Goal: Information Seeking & Learning: Learn about a topic

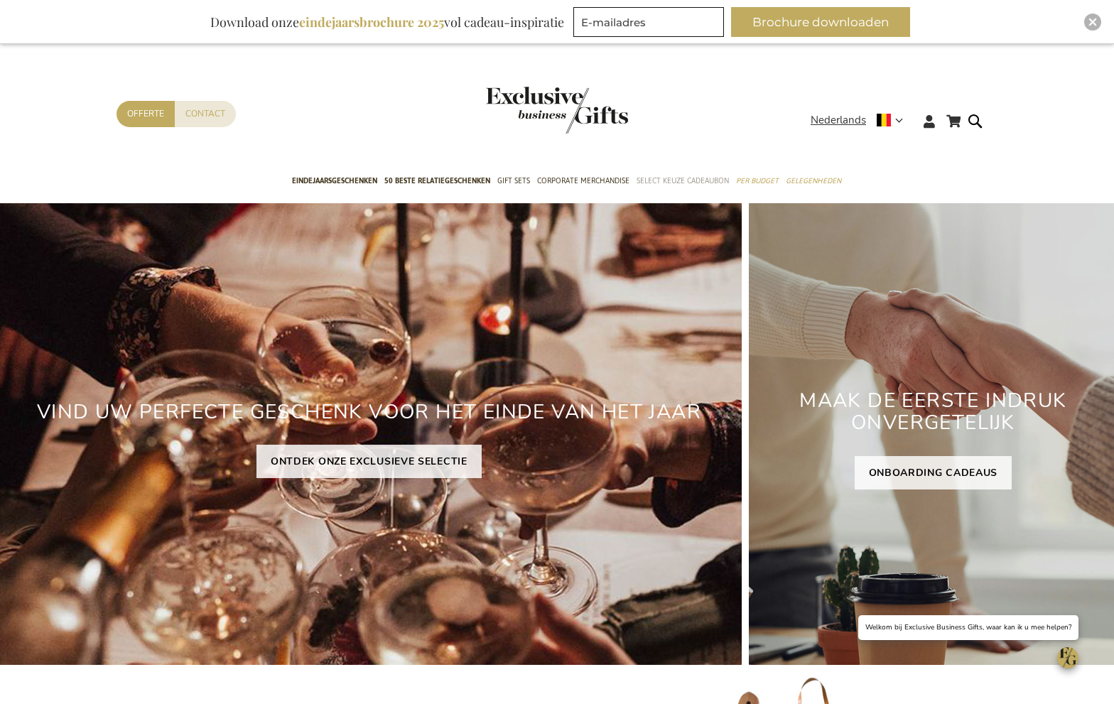
click at [691, 174] on span "Select Keuze Cadeaubon" at bounding box center [683, 180] width 92 height 15
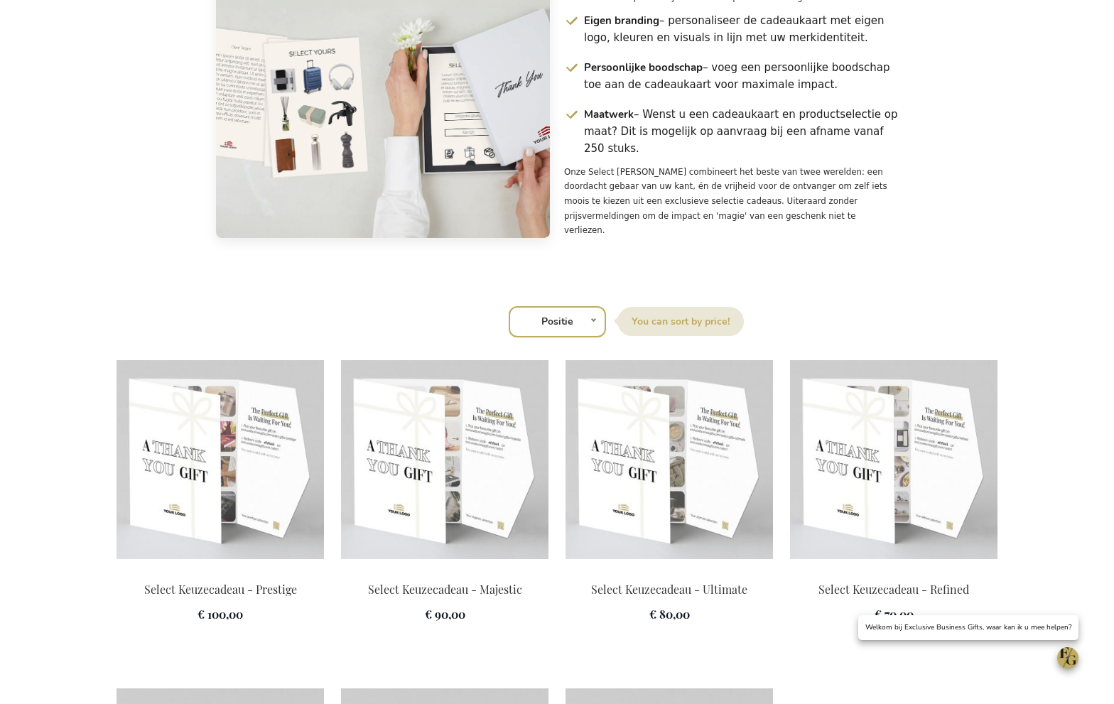
scroll to position [1744, 0]
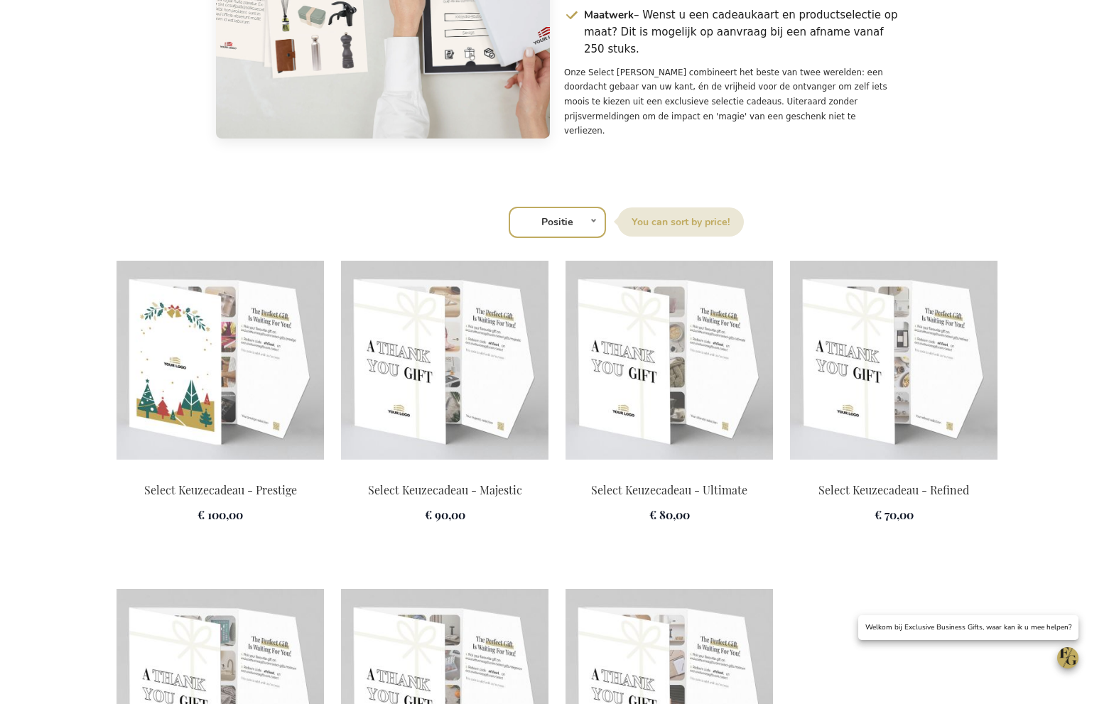
click at [237, 396] on img at bounding box center [220, 360] width 207 height 199
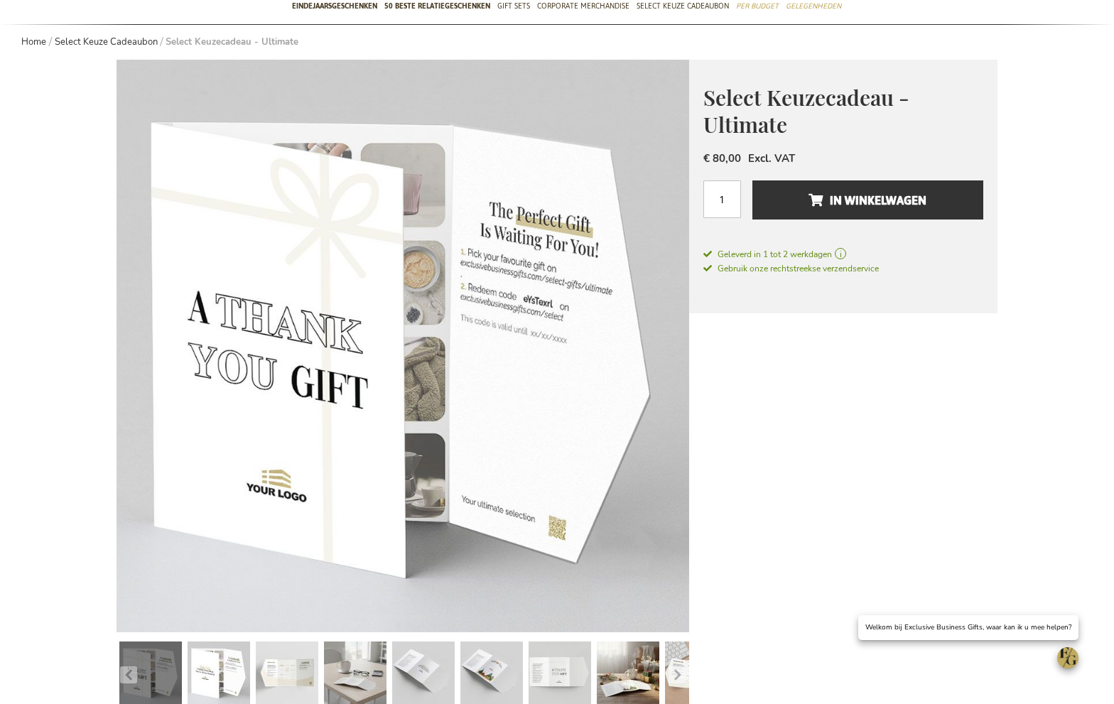
scroll to position [264, 0]
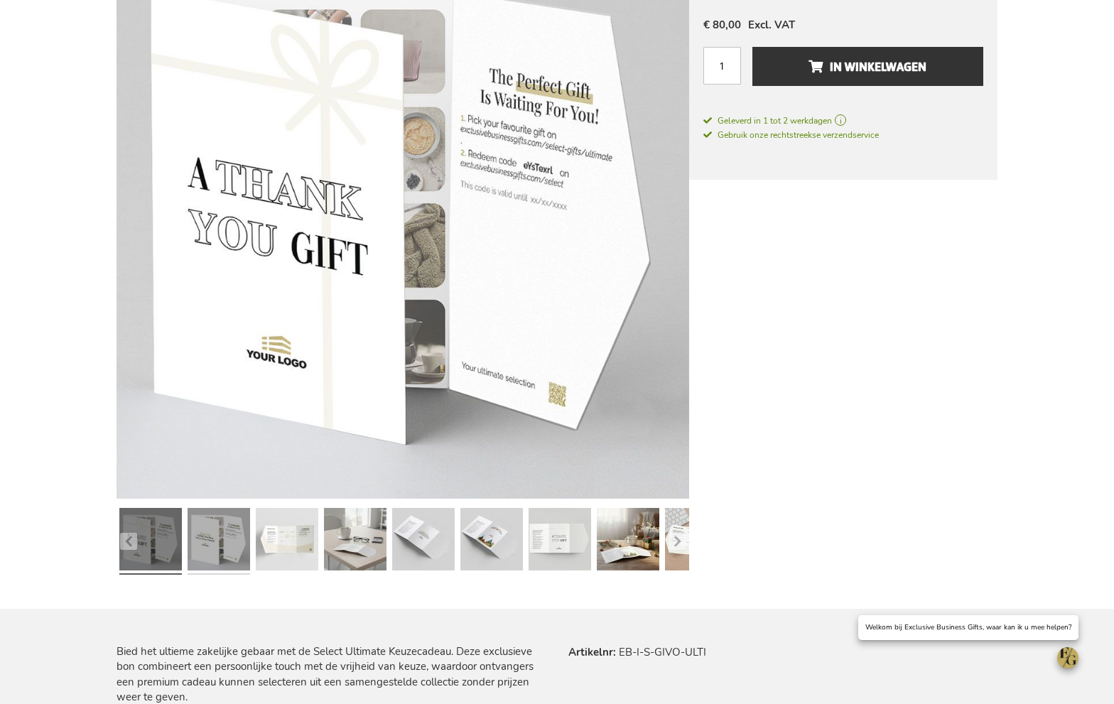
click at [216, 544] on link at bounding box center [219, 541] width 63 height 78
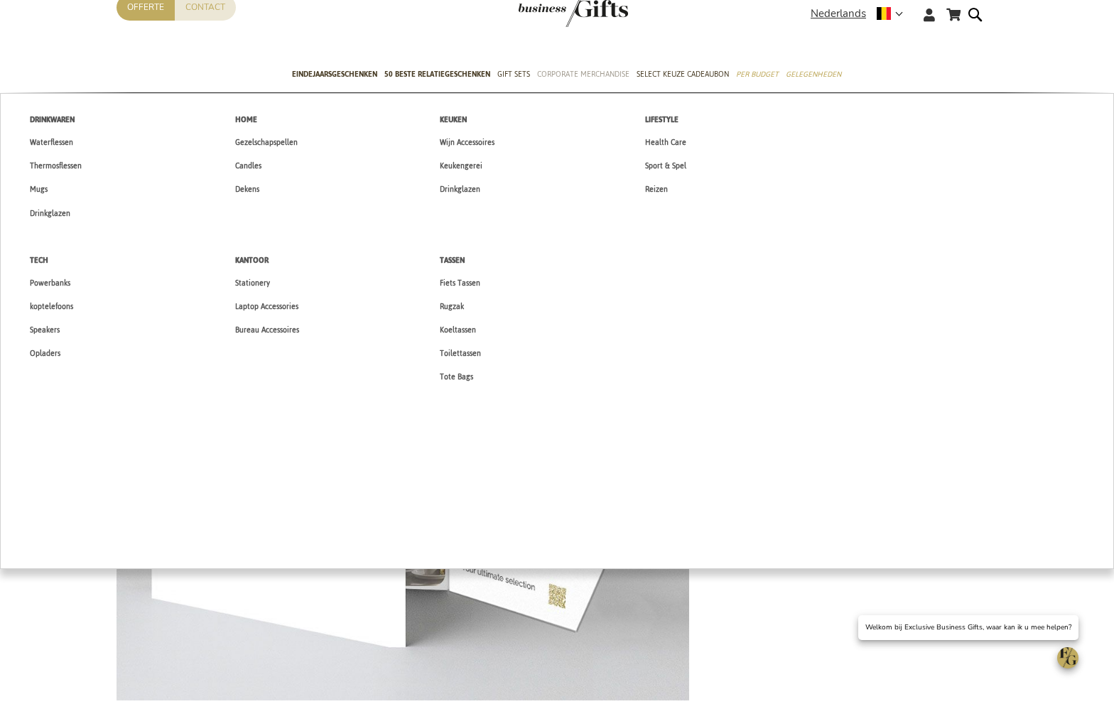
scroll to position [60, 0]
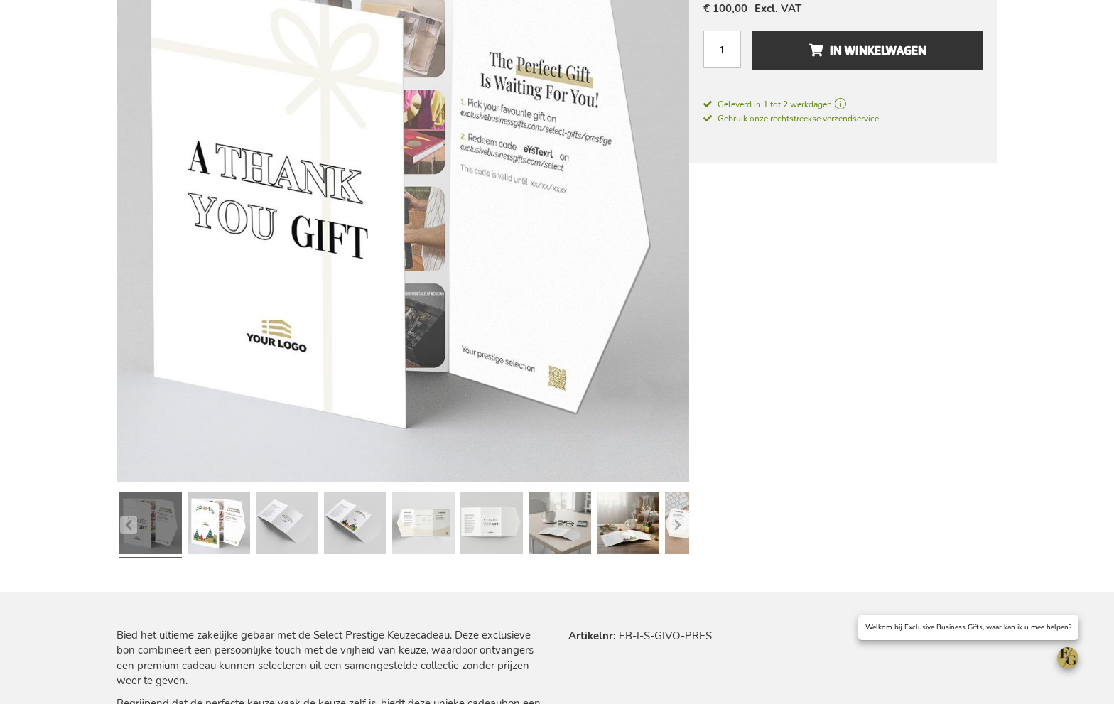
scroll to position [166, 0]
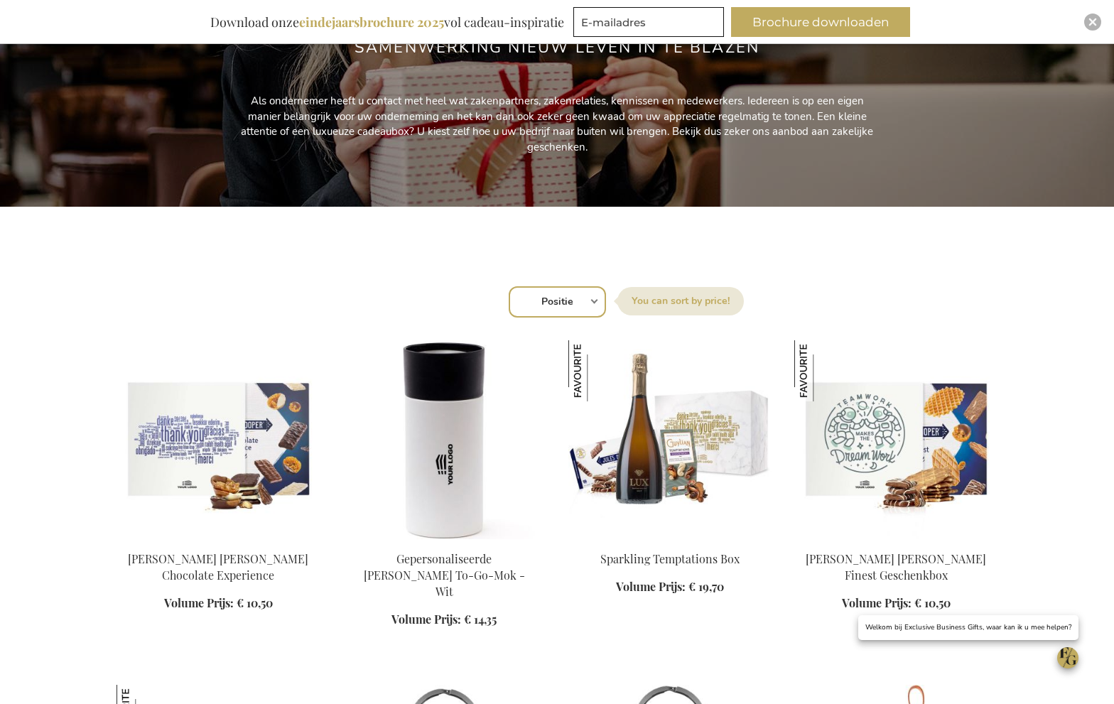
click at [566, 301] on select "Positie Best Sellers Meest bekeken Nieuw Biggest Saving Price: low to high Pric…" at bounding box center [557, 301] width 97 height 31
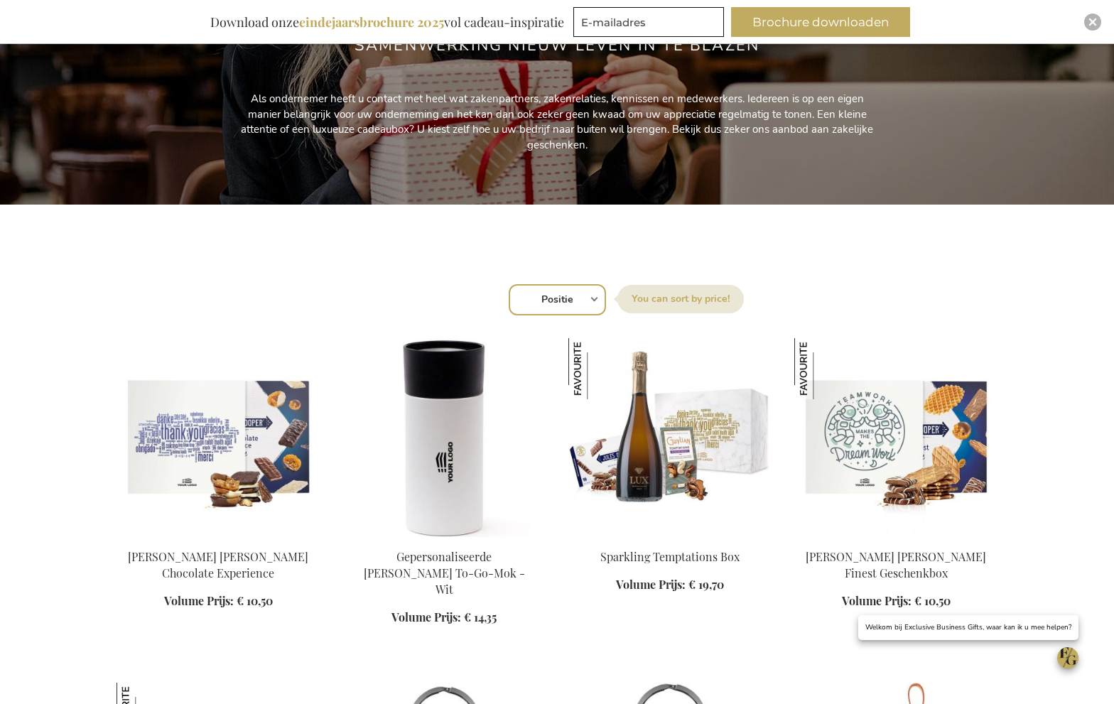
select select "new"
click at [509, 284] on select "Positie Best Sellers Meest bekeken Nieuw Biggest Saving Price: low to high Pric…" at bounding box center [557, 299] width 97 height 31
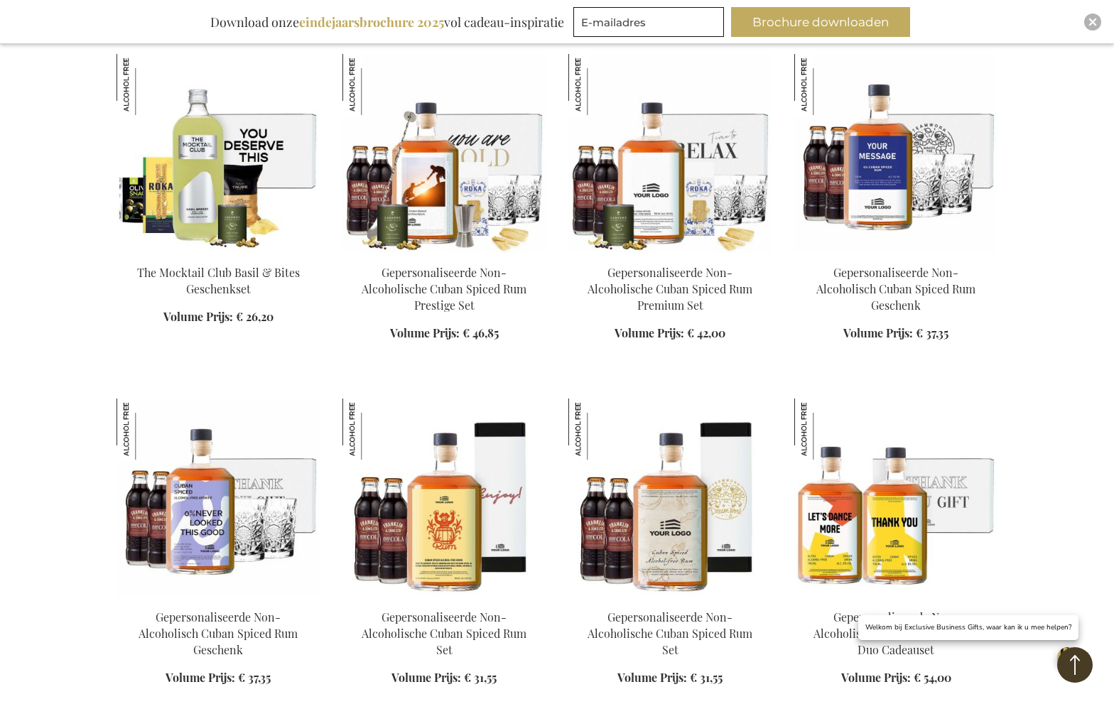
scroll to position [1160, 0]
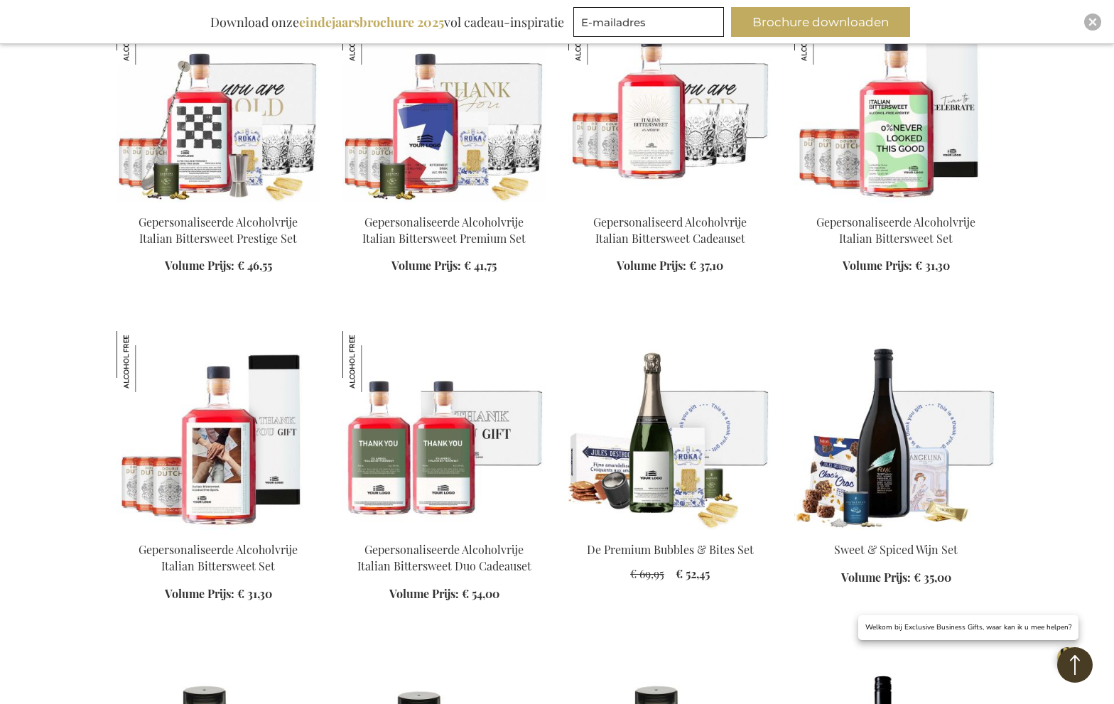
scroll to position [2417, 0]
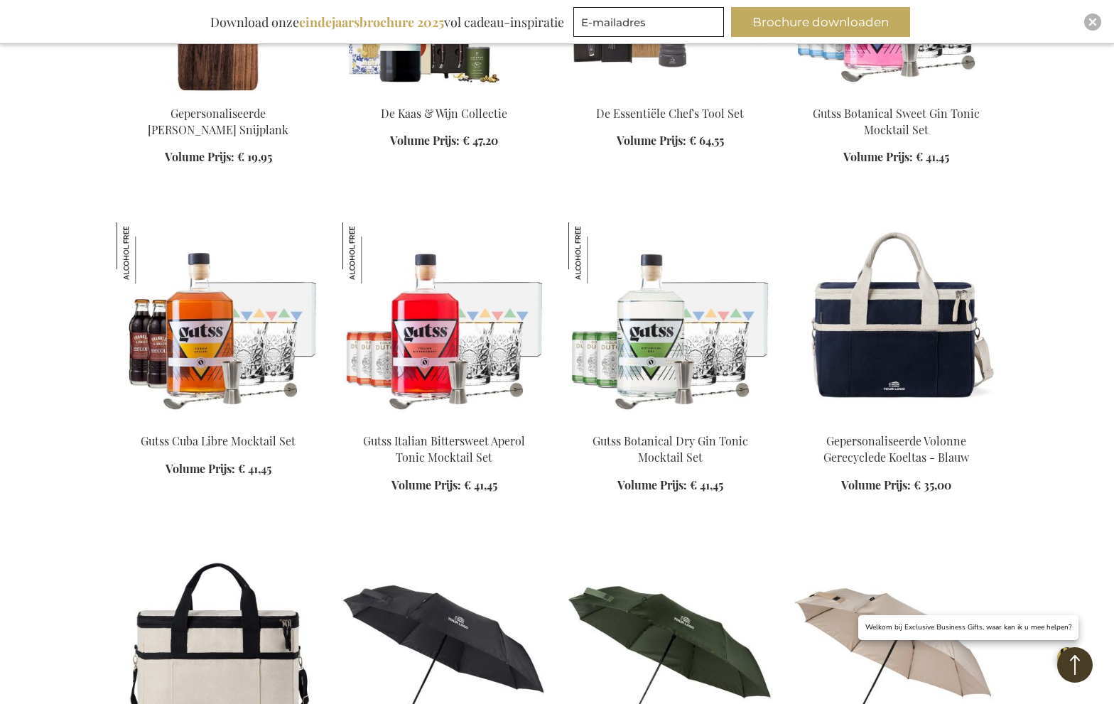
scroll to position [4582, 0]
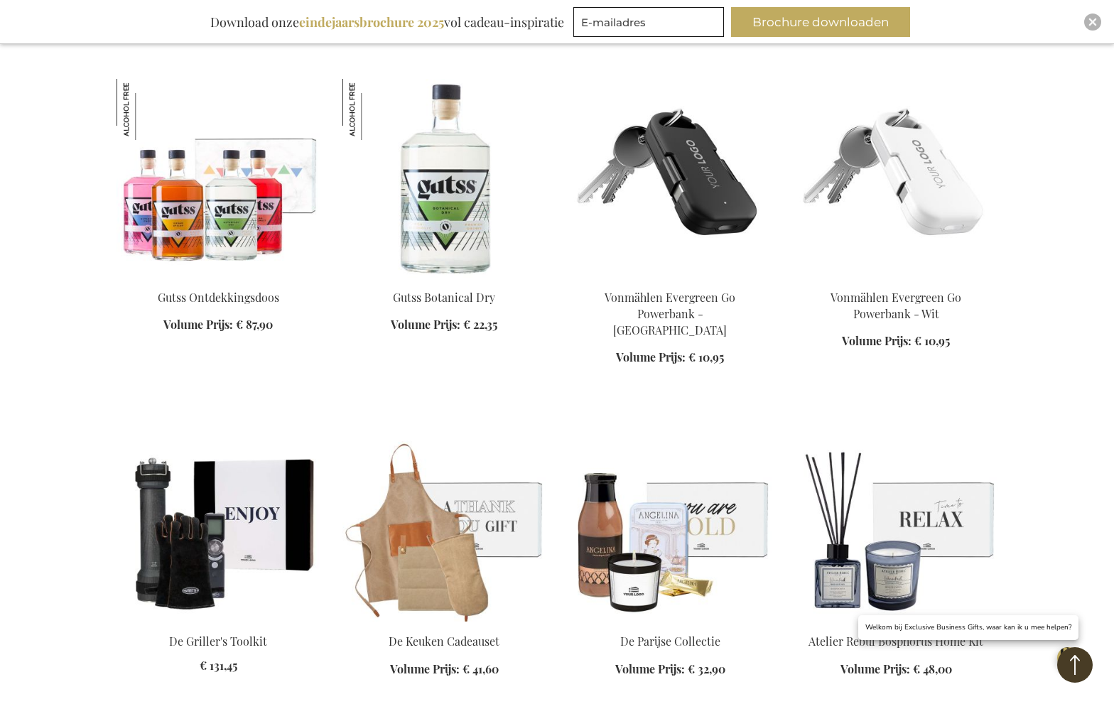
scroll to position [8231, 0]
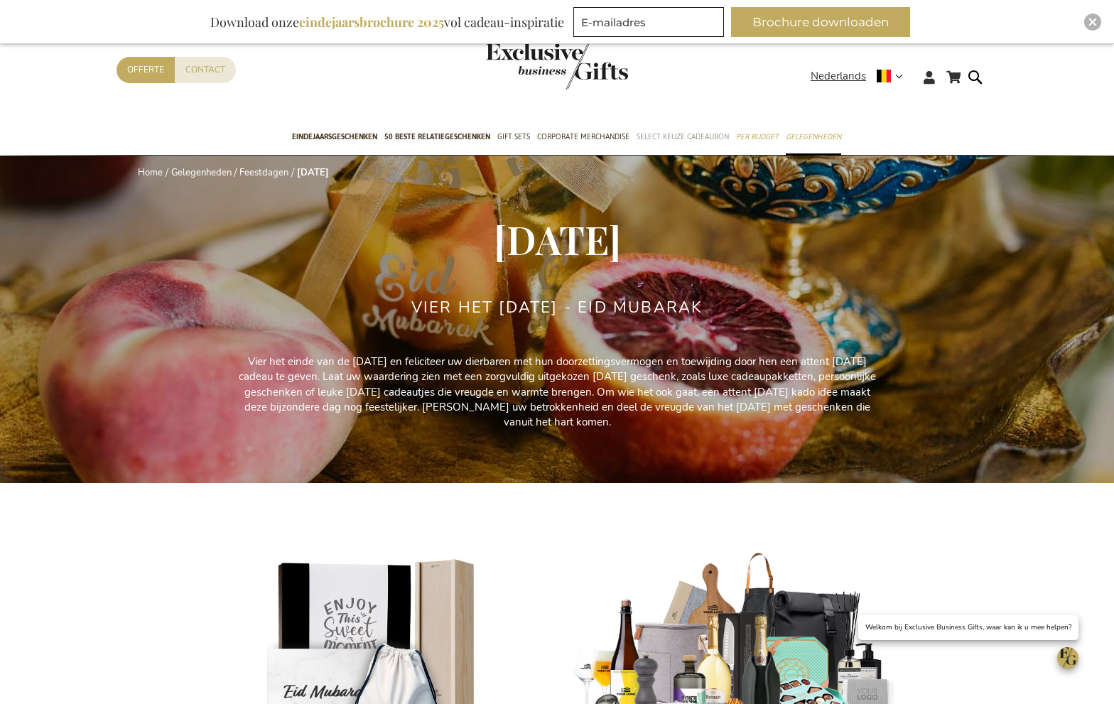
drag, startPoint x: 675, startPoint y: 133, endPoint x: 684, endPoint y: 127, distance: 10.2
click at [675, 132] on span "Select Keuze Cadeaubon" at bounding box center [683, 136] width 92 height 15
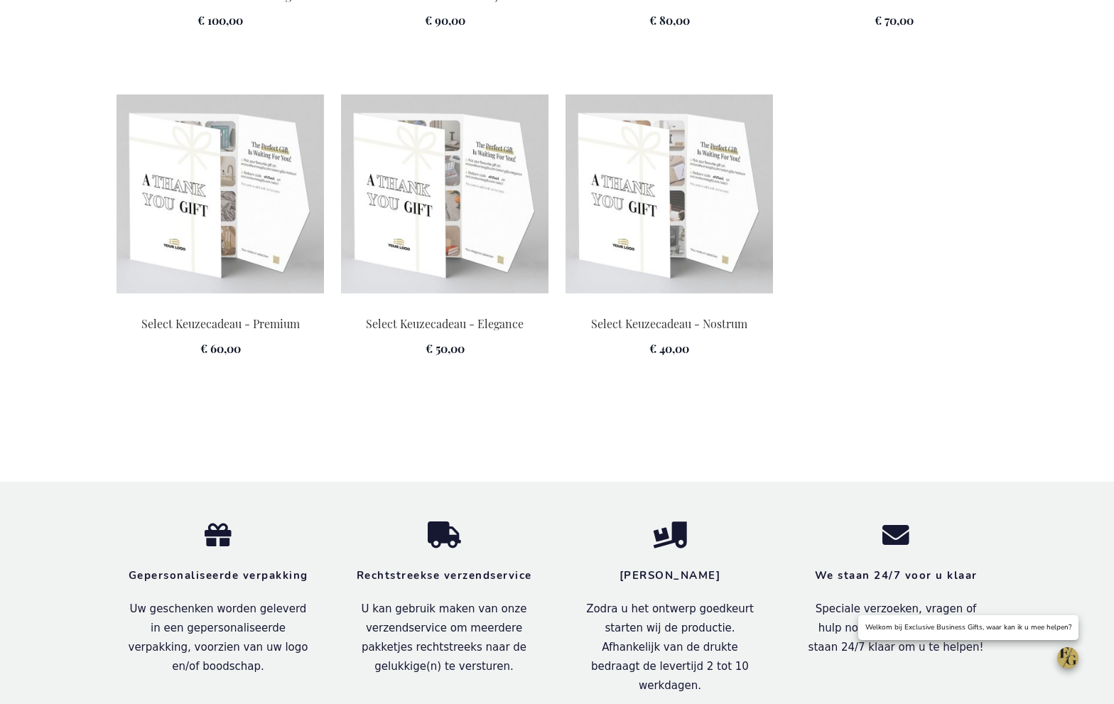
scroll to position [2143, 0]
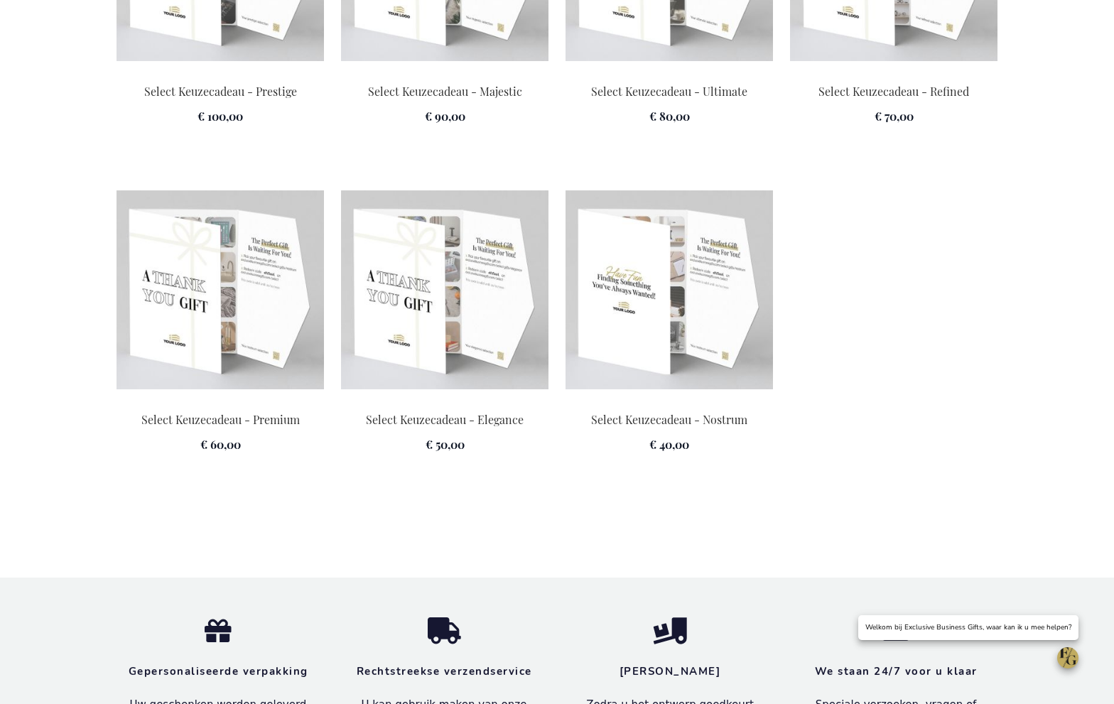
click at [658, 345] on img at bounding box center [669, 289] width 207 height 199
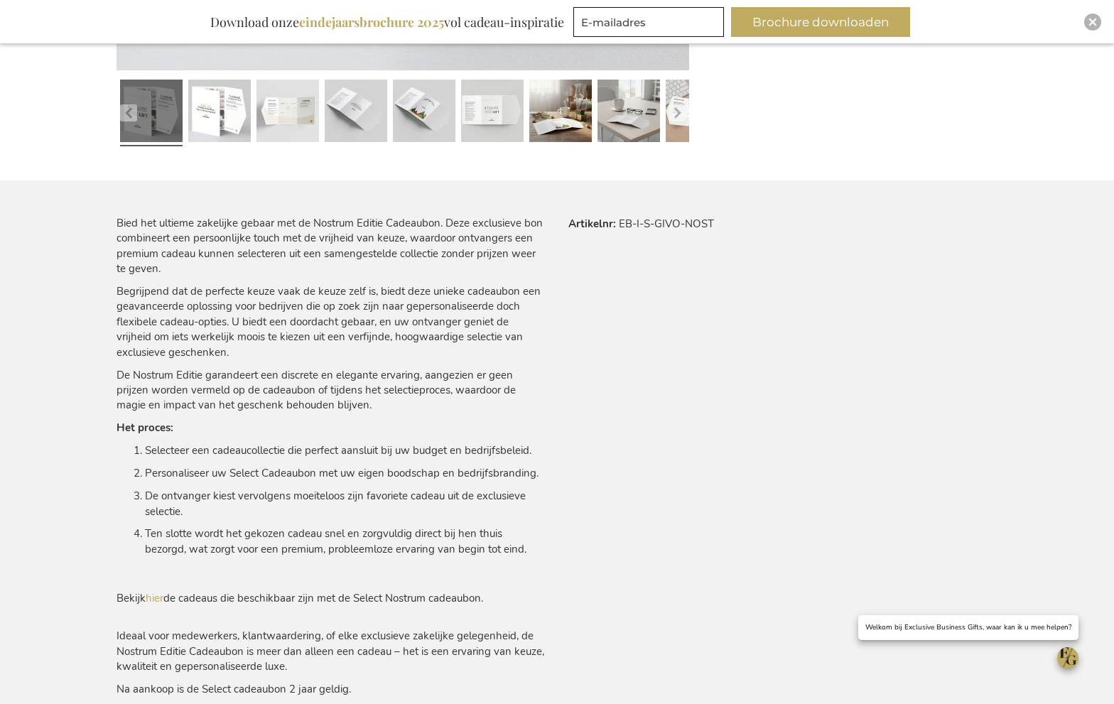
scroll to position [738, 0]
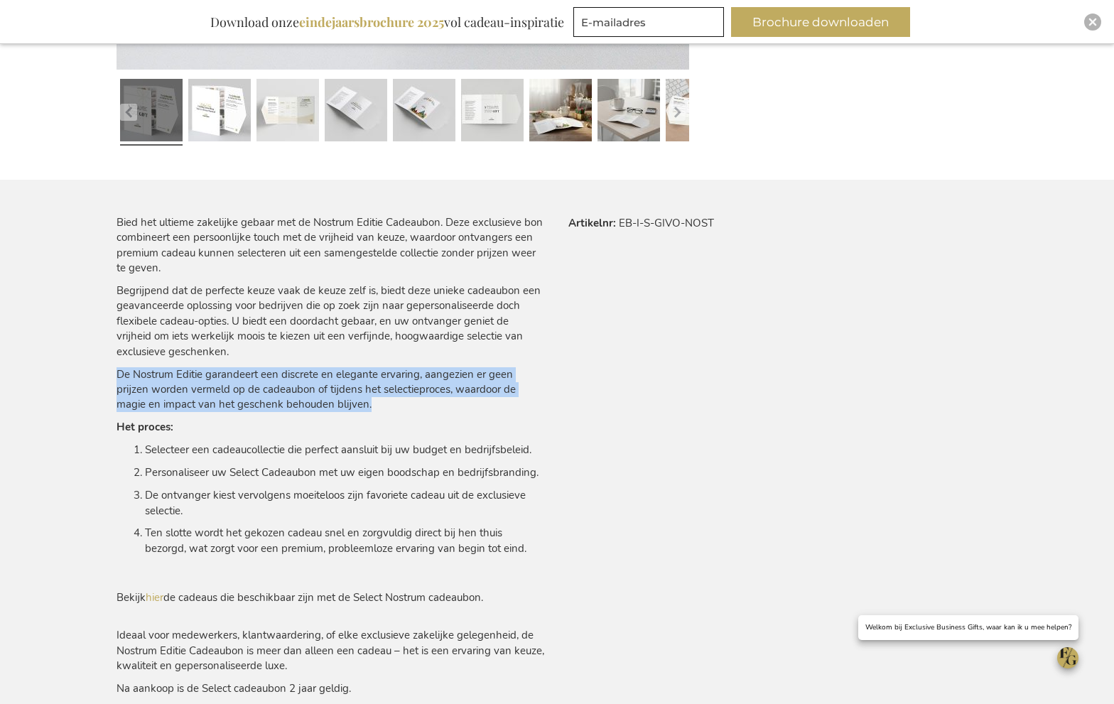
drag, startPoint x: 117, startPoint y: 374, endPoint x: 375, endPoint y: 403, distance: 259.5
click at [375, 403] on p "De Nostrum Editie garandeert een discrete en elegante ervaring, aangezien er ge…" at bounding box center [331, 389] width 429 height 45
copy p "De Nostrum Editie garandeert een discrete en elegante ervaring, aangezien er ge…"
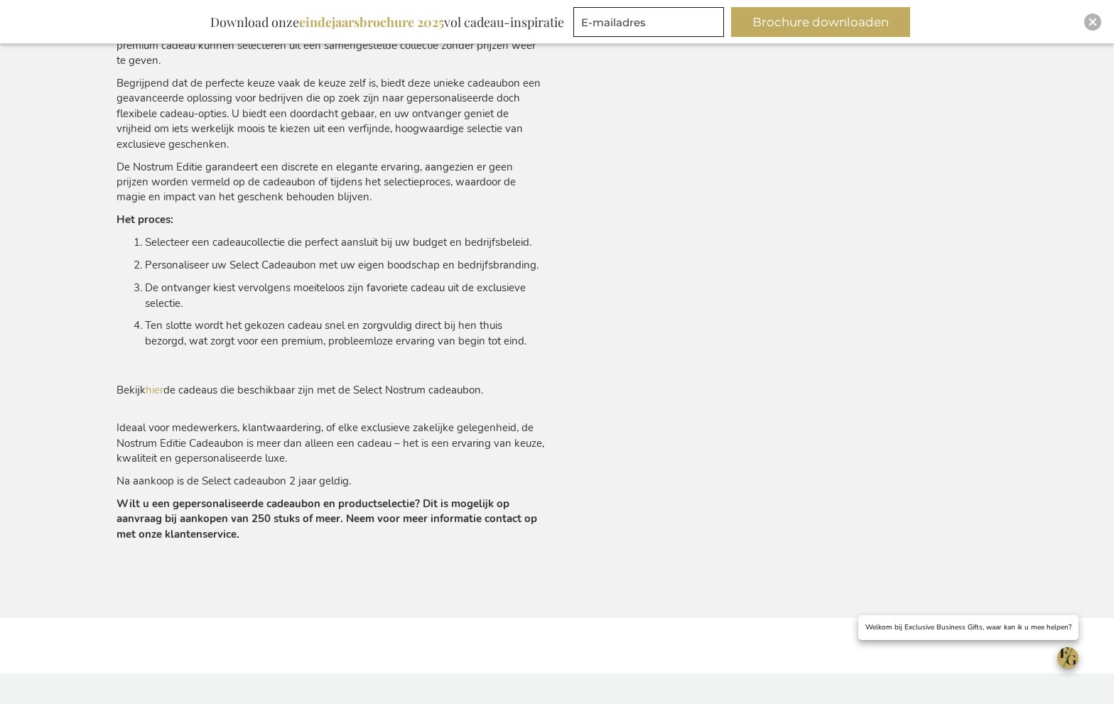
scroll to position [961, 0]
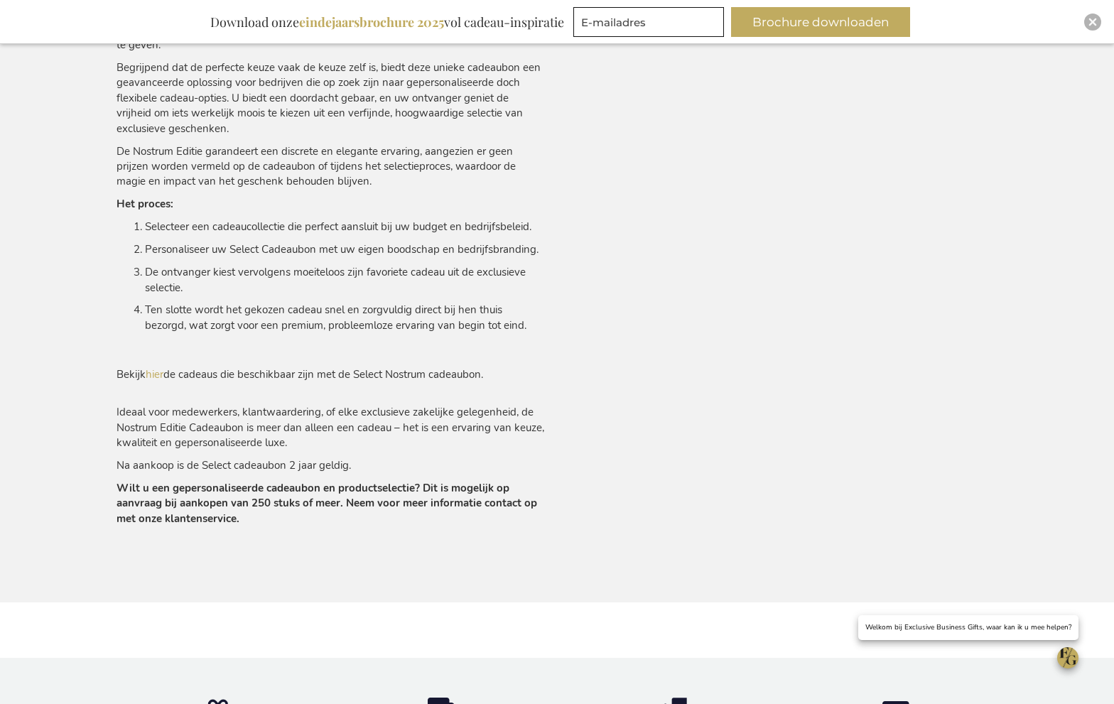
drag, startPoint x: 130, startPoint y: 489, endPoint x: 168, endPoint y: 491, distance: 38.4
click at [173, 491] on strong "Wilt u een gepersonaliseerde cadeaubon en productselectie? Dit is mogelijk op a…" at bounding box center [327, 503] width 421 height 45
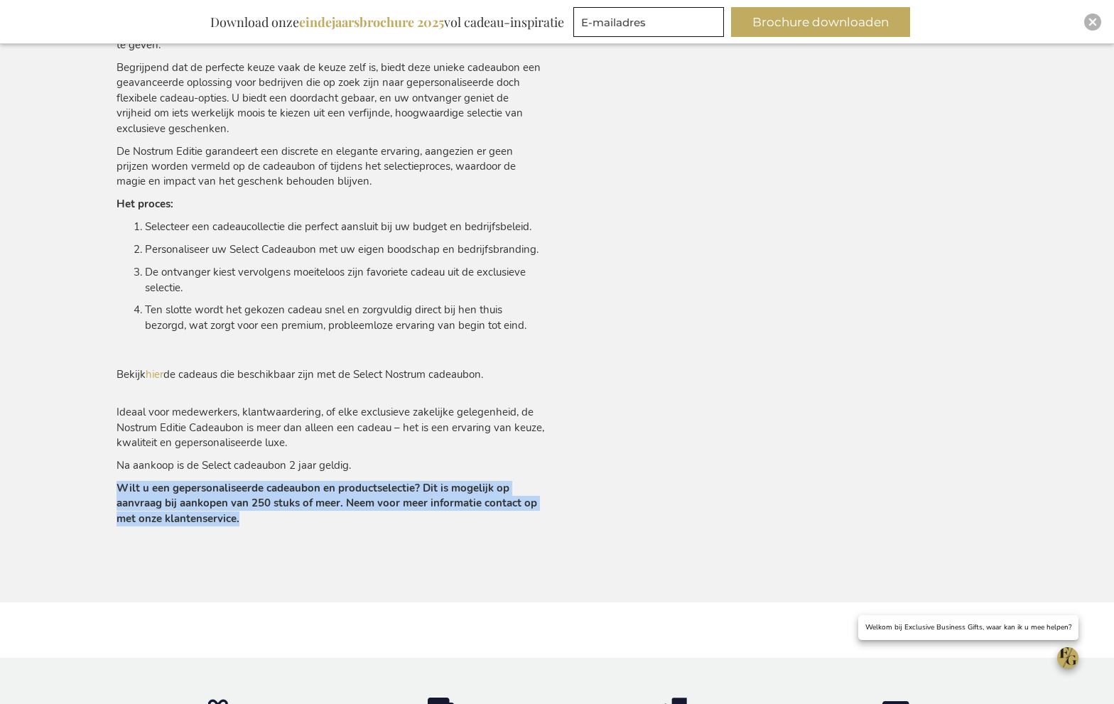
drag, startPoint x: 117, startPoint y: 487, endPoint x: 244, endPoint y: 517, distance: 130.1
click at [244, 517] on p "Wilt u een gepersonaliseerde cadeaubon en productselectie? Dit is mogelijk op a…" at bounding box center [331, 503] width 429 height 45
copy strong "Wilt u een gepersonaliseerde cadeaubon en productselectie? Dit is mogelijk op a…"
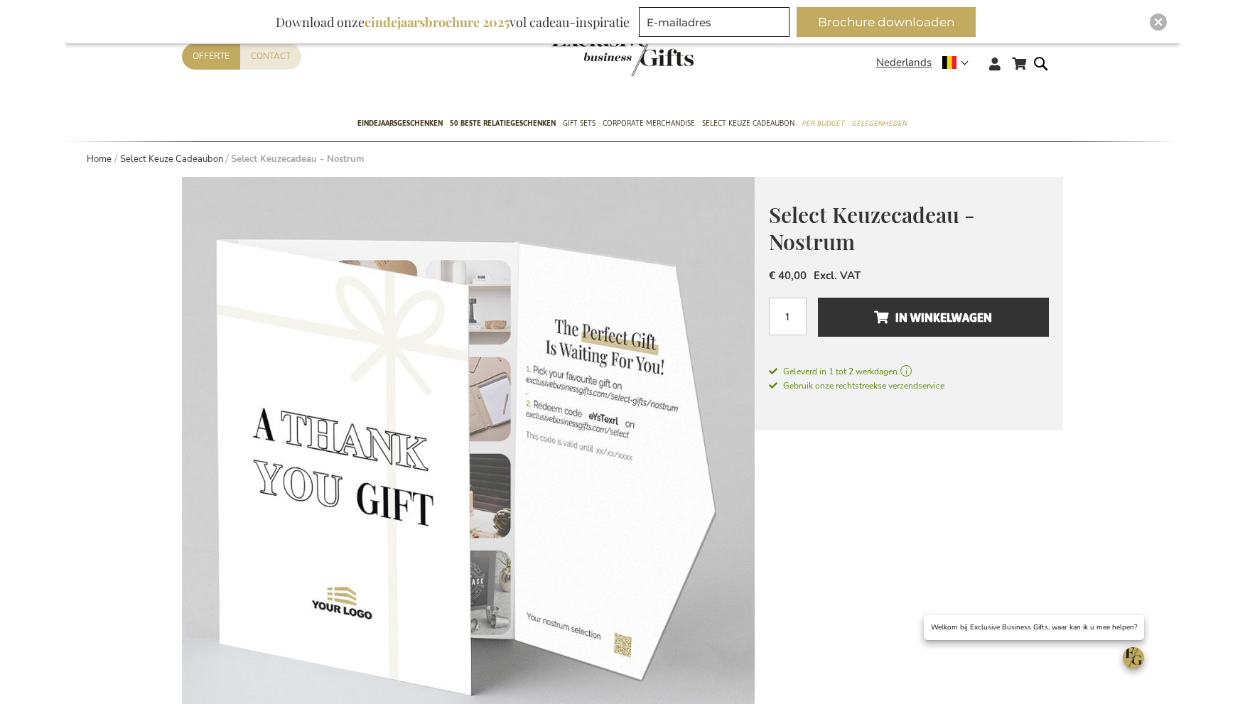
scroll to position [0, 0]
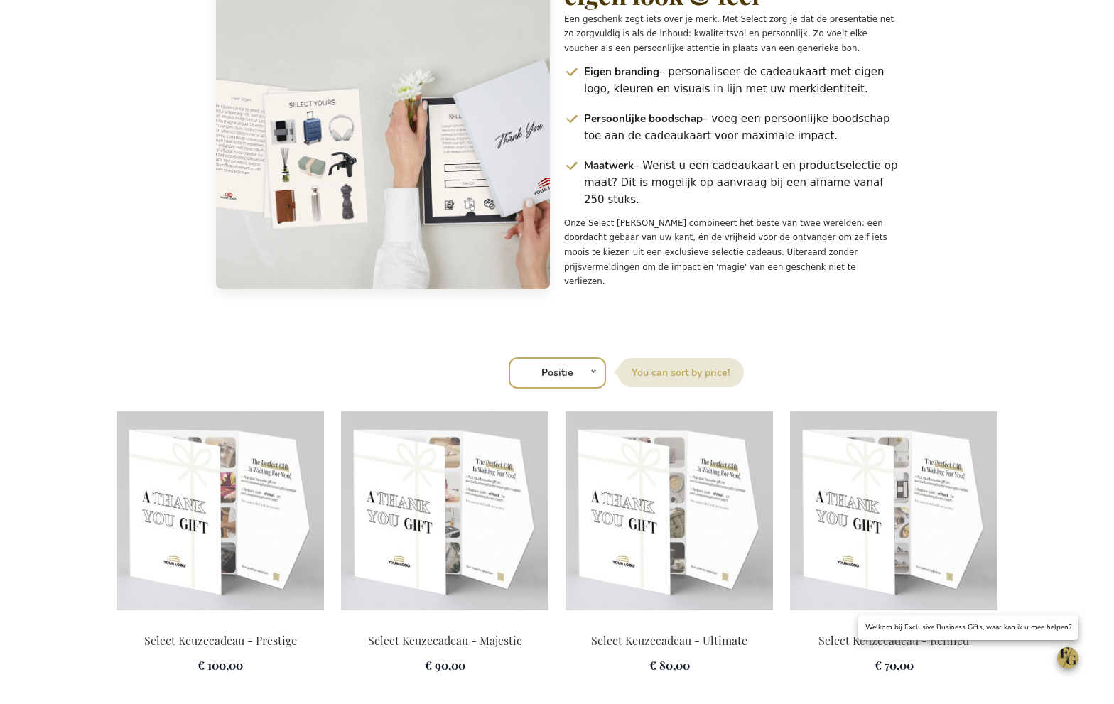
scroll to position [1595, 0]
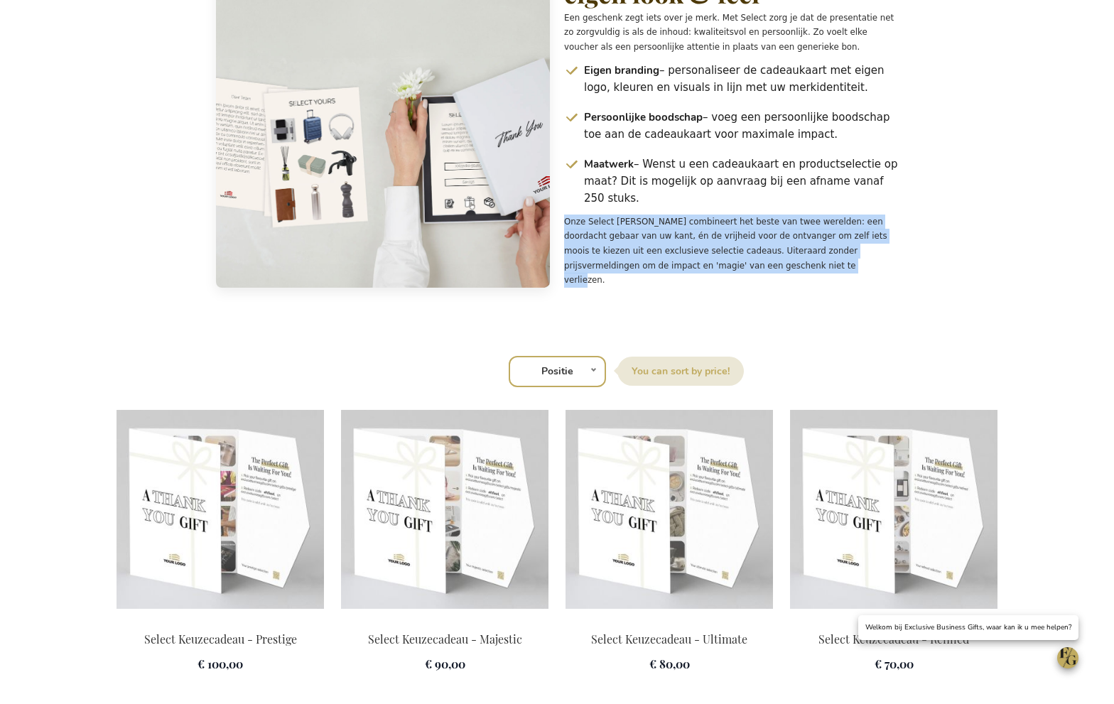
drag, startPoint x: 566, startPoint y: 274, endPoint x: 789, endPoint y: 318, distance: 228.1
click at [789, 288] on p "Onze Select [PERSON_NAME] combineert het beste van twee werelden: een doordacht…" at bounding box center [731, 251] width 334 height 73
copy p "Onze Select [PERSON_NAME] combineert het beste van twee werelden: een doordacht…"
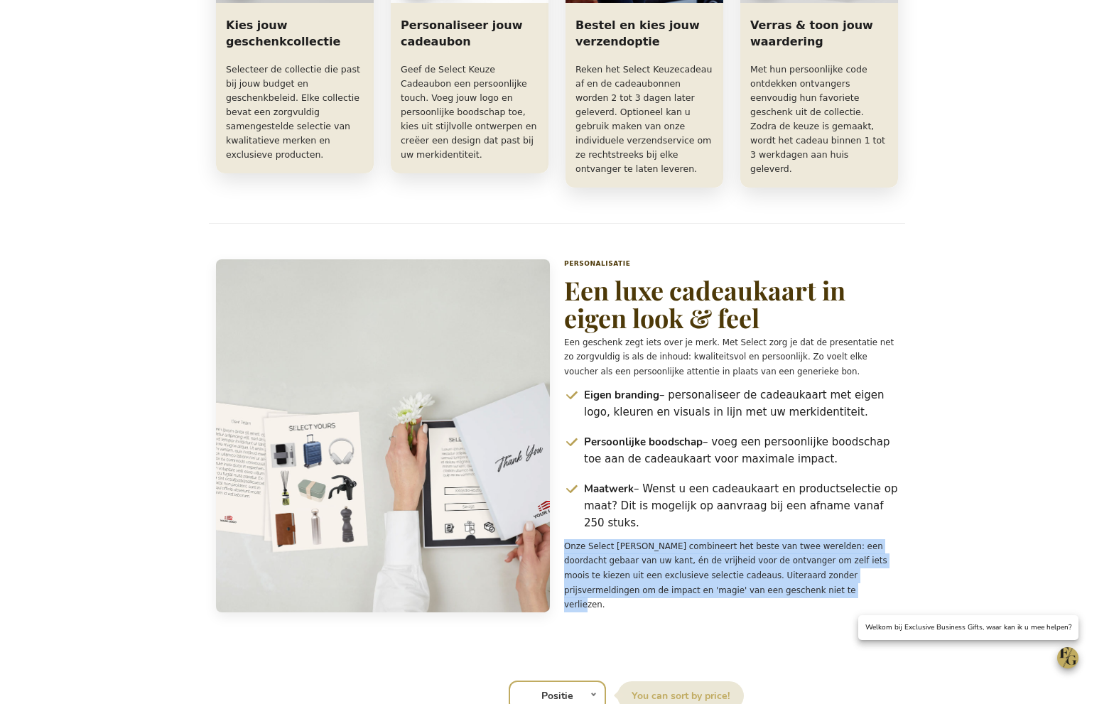
scroll to position [1270, 0]
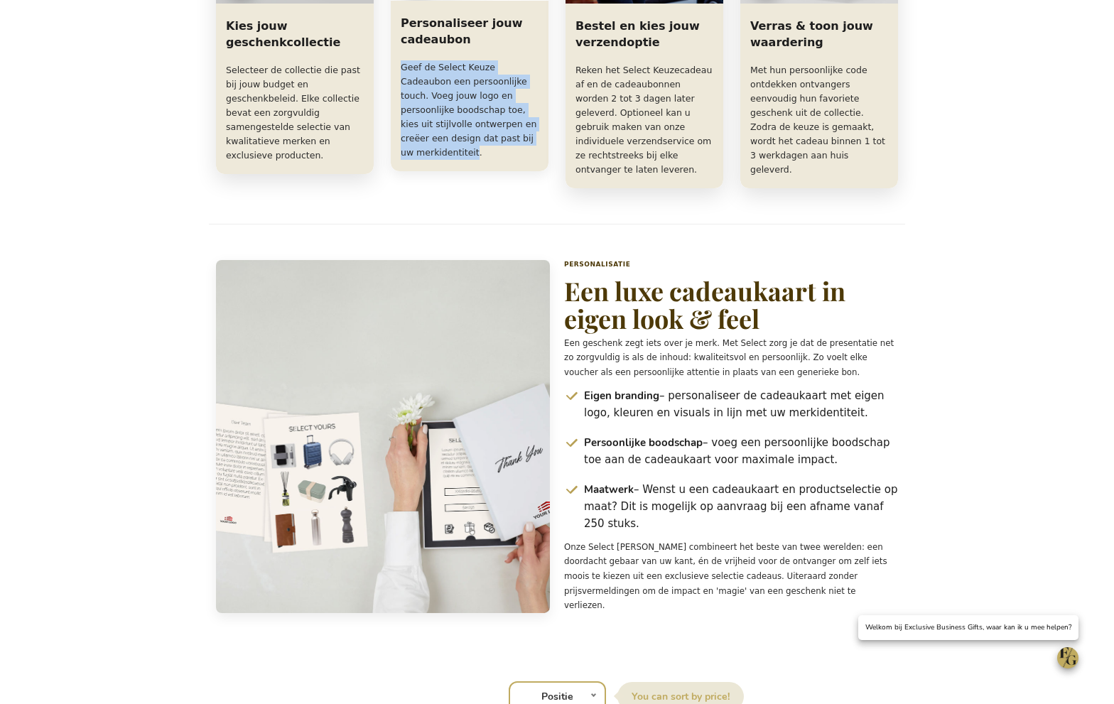
drag, startPoint x: 404, startPoint y: 119, endPoint x: 460, endPoint y: 205, distance: 103.3
click at [459, 160] on p "Geef de Select Keuze Cadeaubon een persoonlijke touch. Voeg jouw logo en persoo…" at bounding box center [470, 109] width 138 height 99
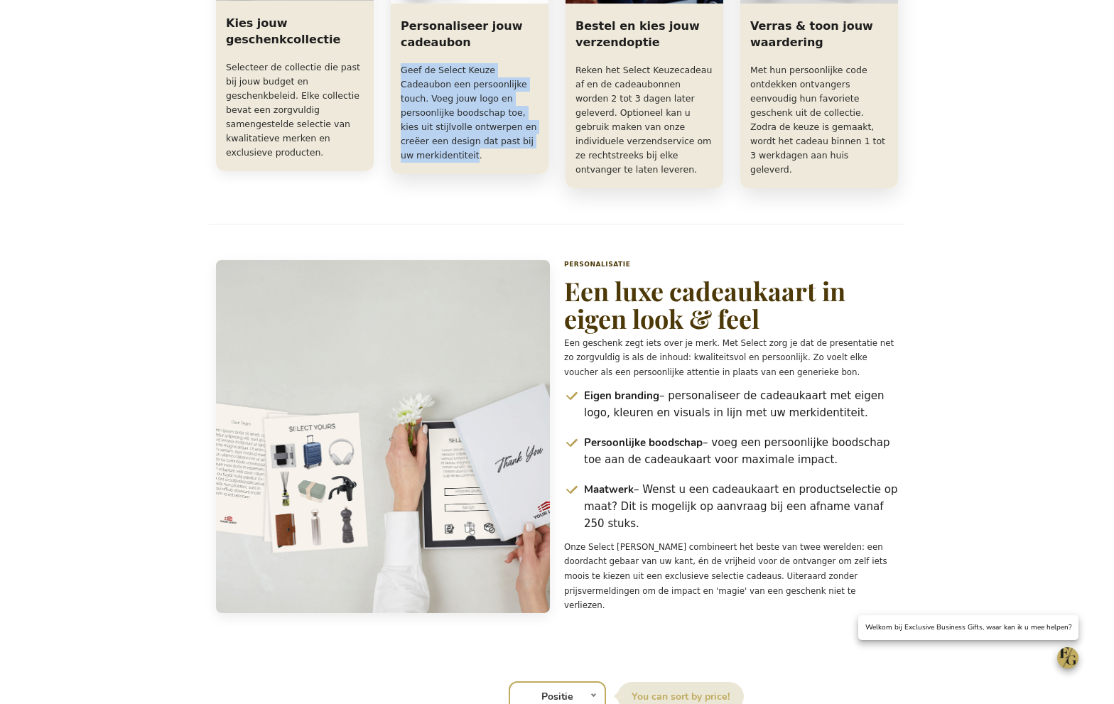
copy p "Geef de Select Keuze Cadeaubon een persoonlijke touch. Voeg jouw logo en persoo…"
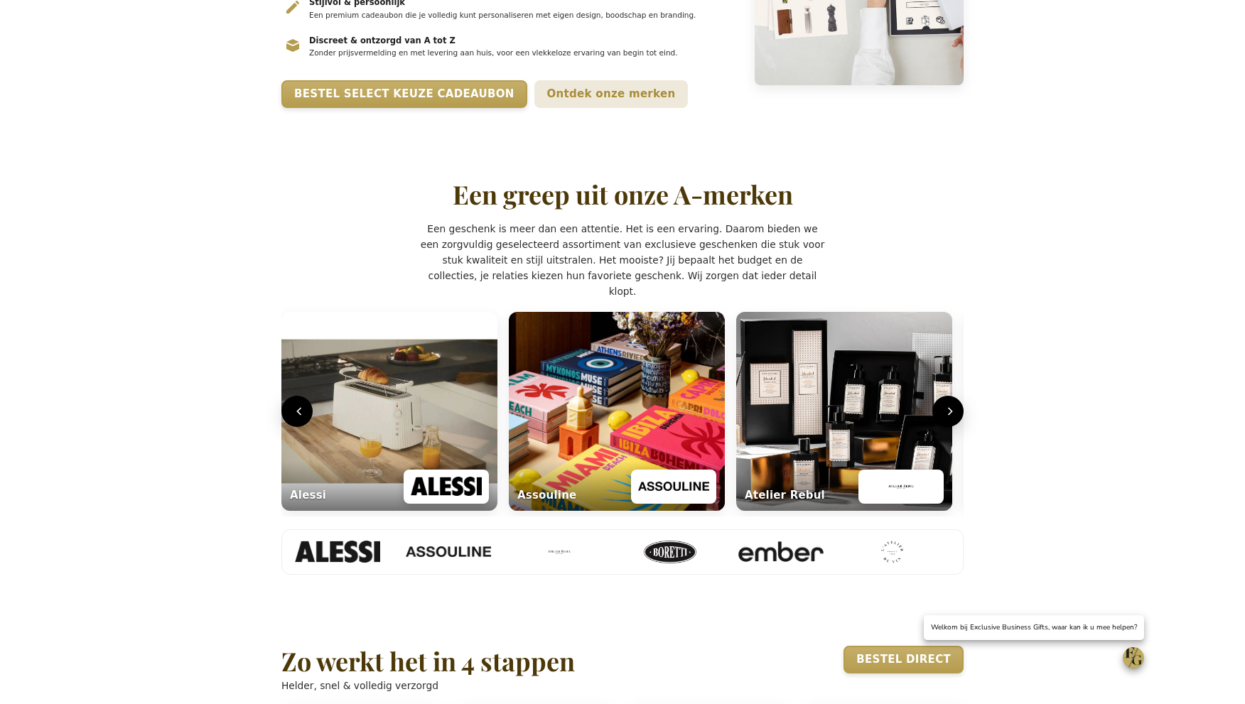
scroll to position [358, 0]
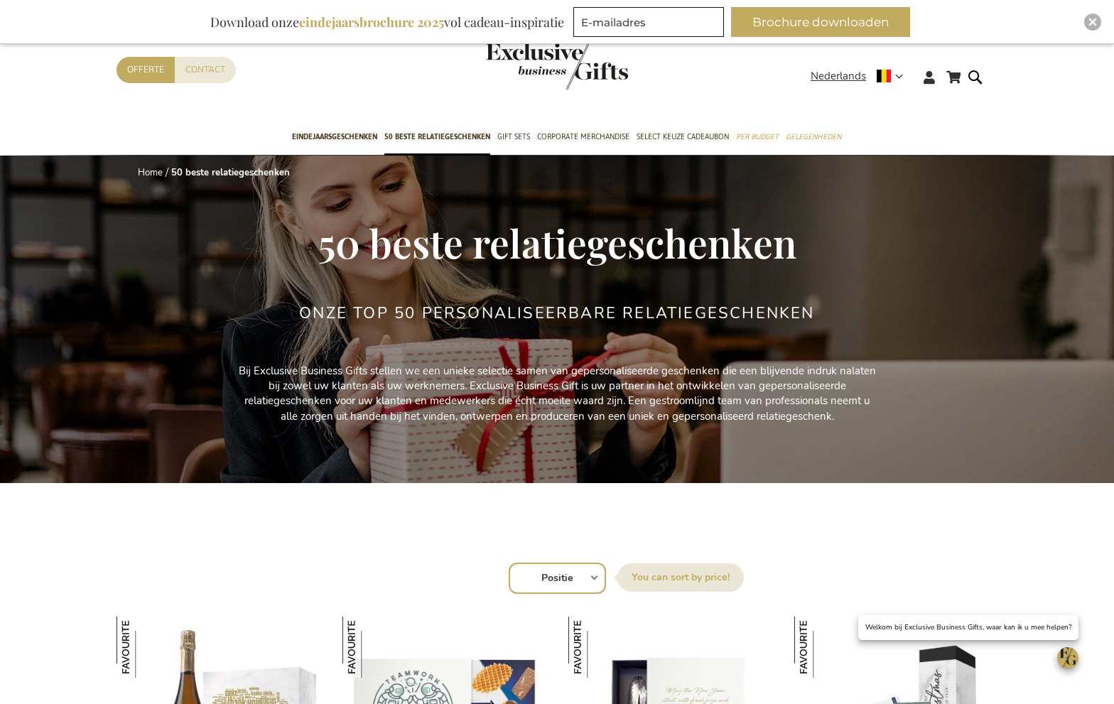
select select "new"
click at [509, 563] on select "Positie Best Sellers Meest bekeken Nieuw Biggest Saving Price: low to high Pric…" at bounding box center [557, 578] width 97 height 31
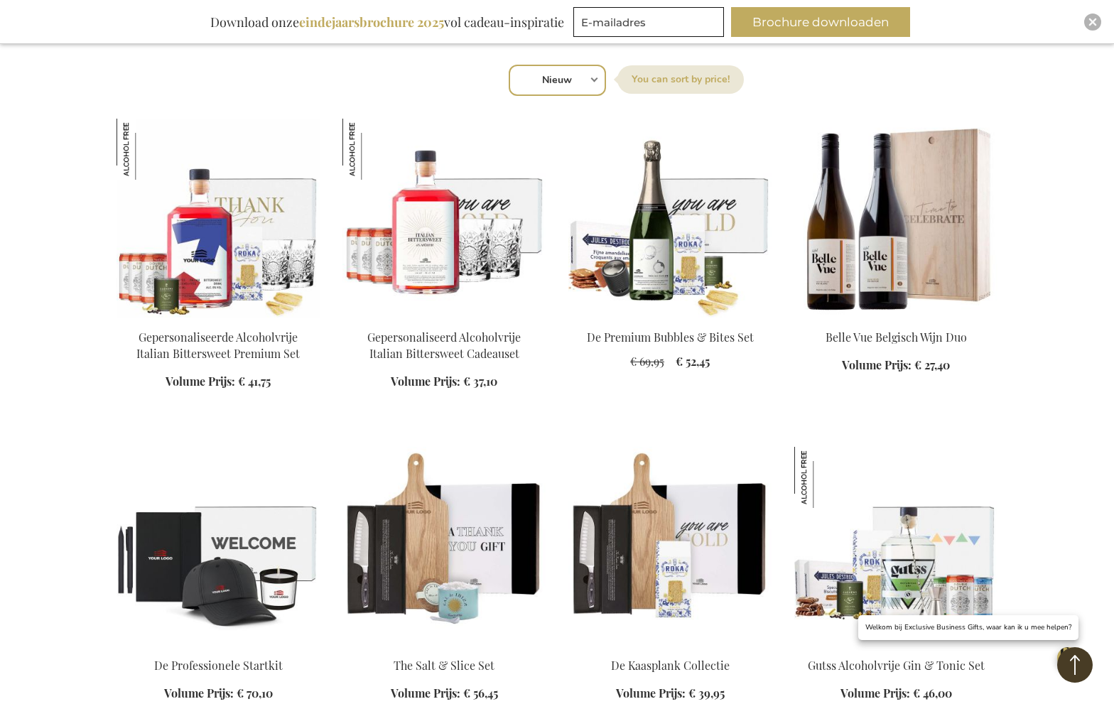
scroll to position [500, 0]
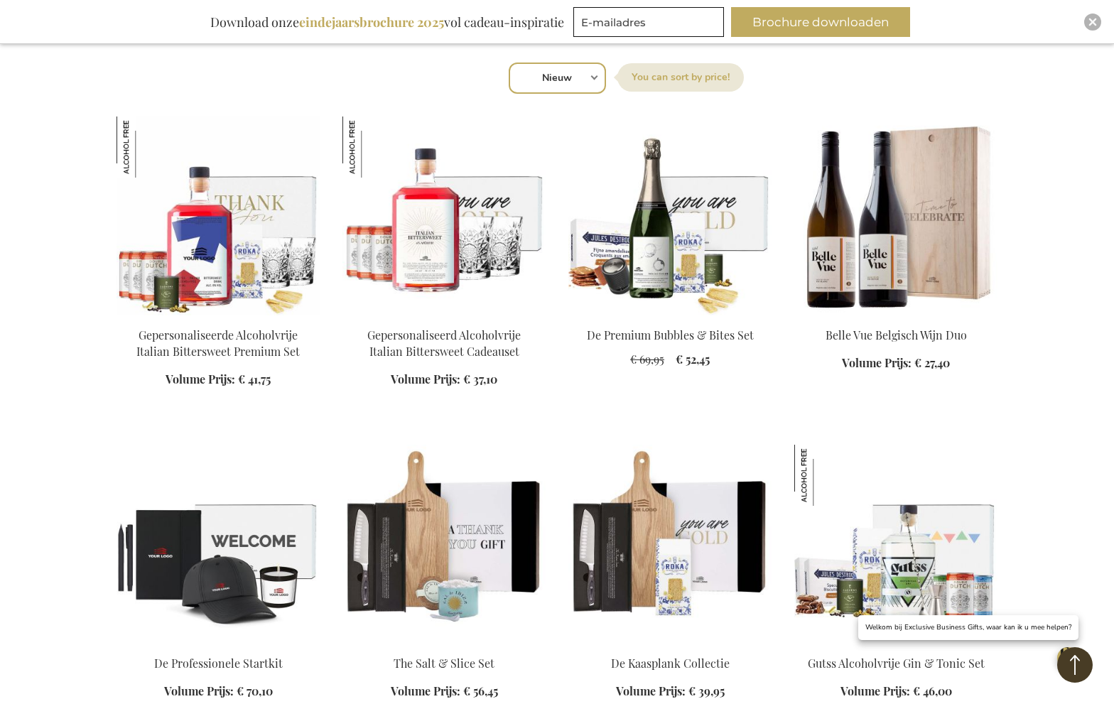
click at [654, 267] on img at bounding box center [669, 216] width 203 height 199
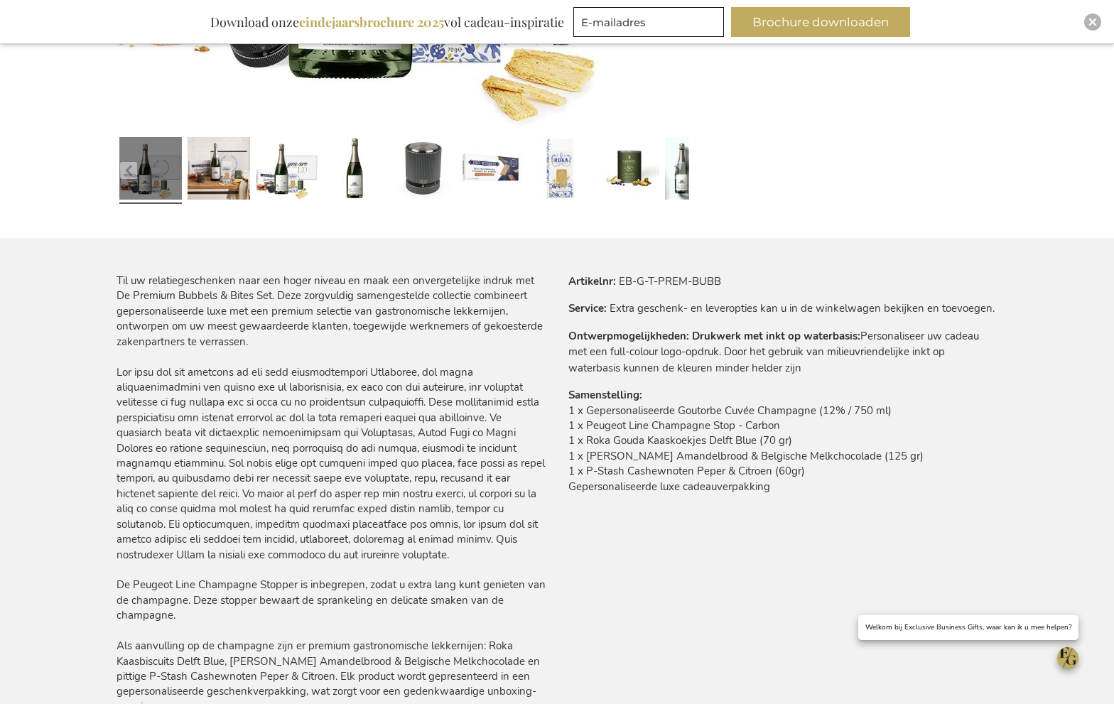
scroll to position [680, 0]
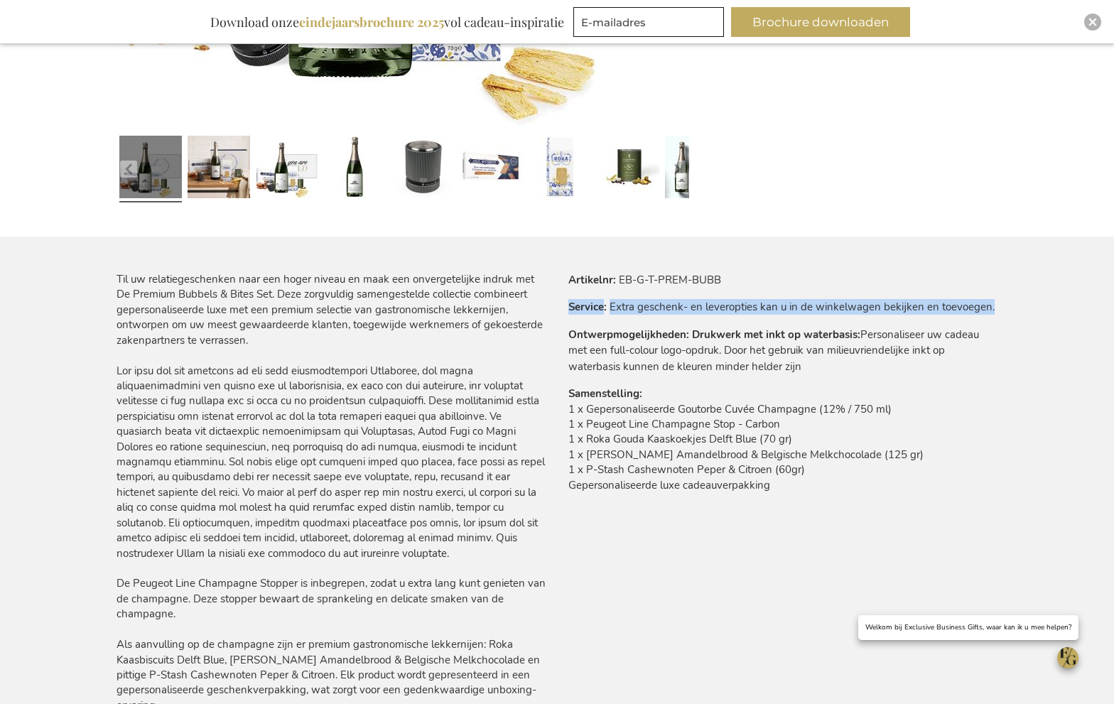
drag, startPoint x: 571, startPoint y: 308, endPoint x: 990, endPoint y: 309, distance: 419.9
click at [990, 309] on tr "Service Extra geschenk- en leveropties kan u in de winkelwagen bekijken en toev…" at bounding box center [782, 307] width 429 height 16
copy tr "Service Extra geschenk- en leveropties kan u in de winkelwagen bekijken en toev…"
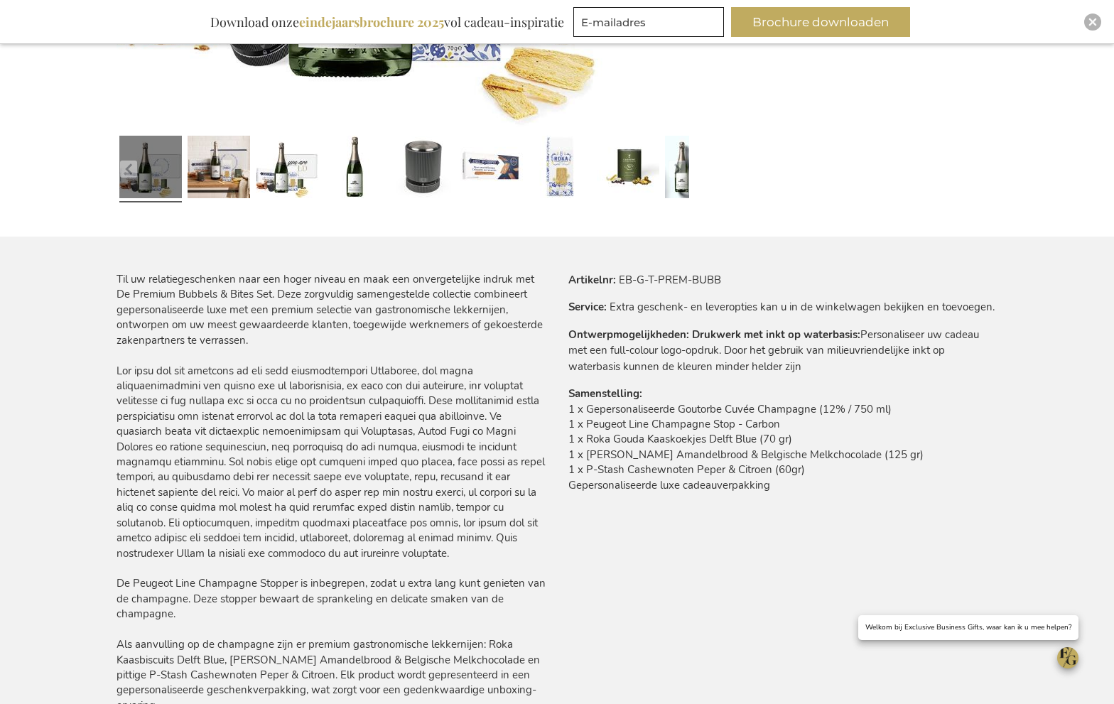
click at [778, 341] on strong "Drukwerk met inkt op waterbasis:" at bounding box center [776, 335] width 168 height 14
drag, startPoint x: 578, startPoint y: 333, endPoint x: 802, endPoint y: 362, distance: 225.6
click at [802, 362] on tr "Ontwerpmogelijkheden Drukwerk met inkt op waterbasis: Personaliseer uw cadeau m…" at bounding box center [782, 351] width 429 height 48
copy tr "Ontwerpmogelijkheden Drukwerk met inkt op waterbasis: Personaliseer uw cadeau m…"
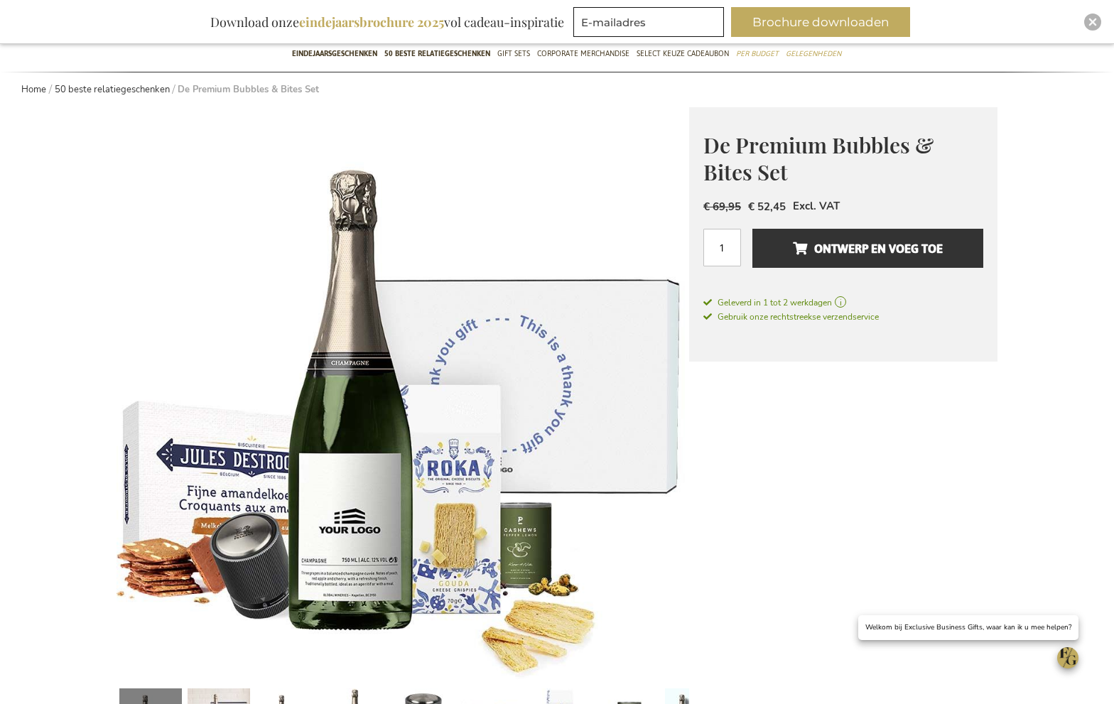
scroll to position [0, 0]
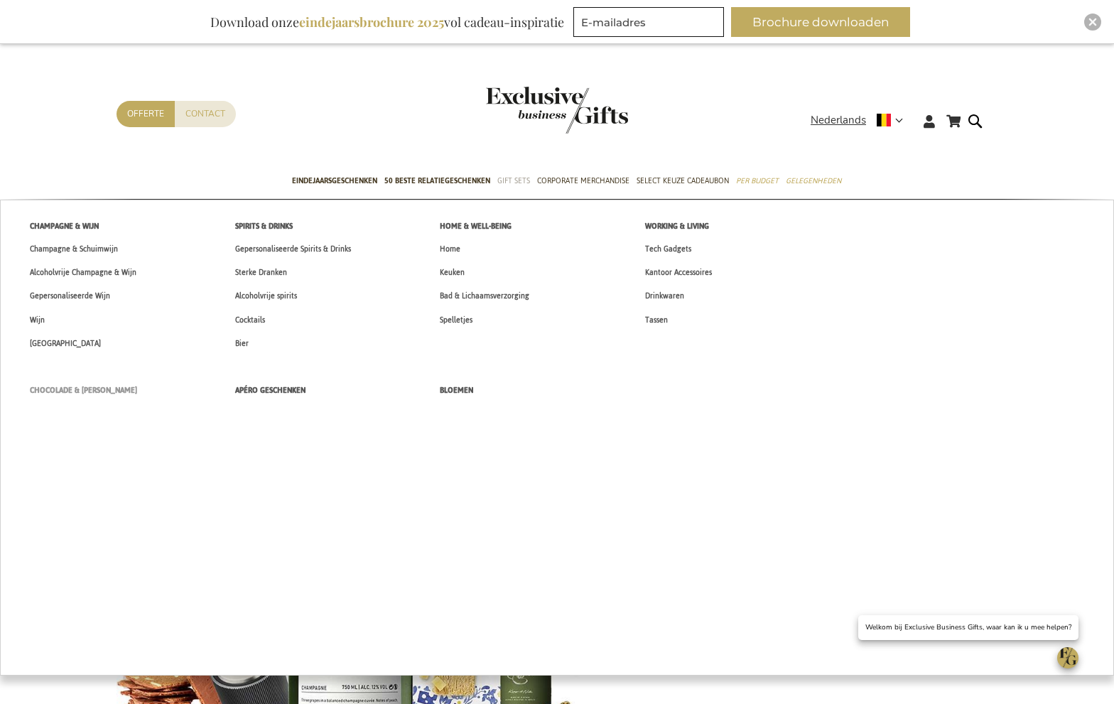
click at [77, 386] on span "Chocolade & [PERSON_NAME]" at bounding box center [83, 390] width 107 height 15
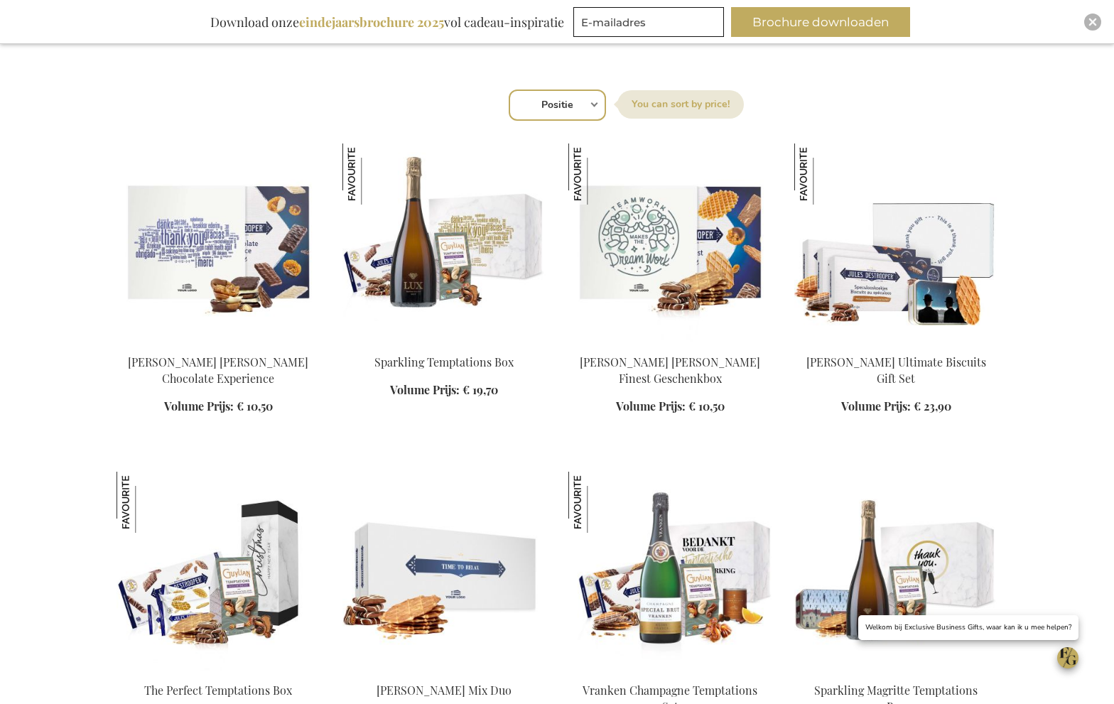
scroll to position [584, 0]
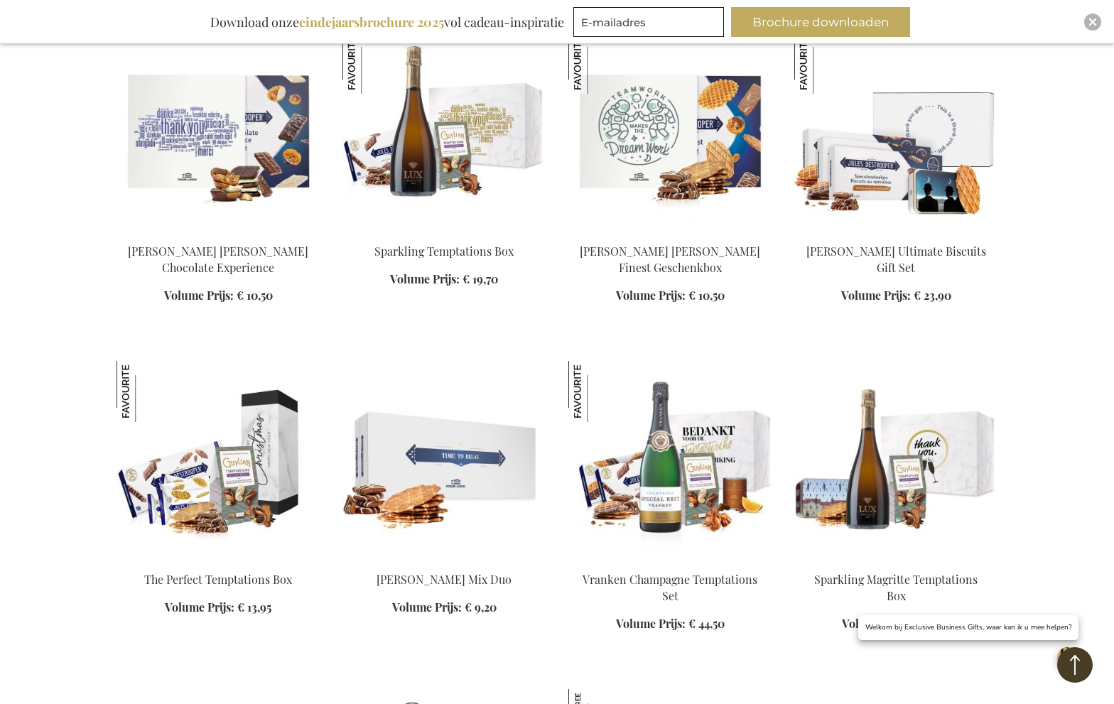
click at [439, 166] on img at bounding box center [443, 132] width 203 height 199
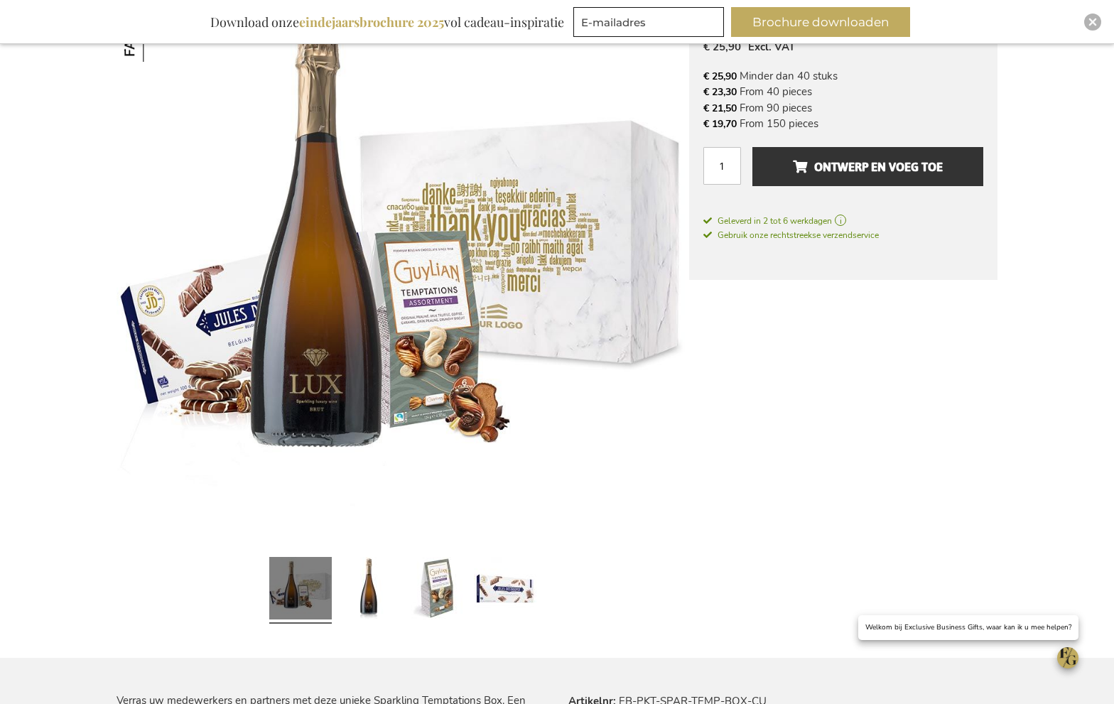
scroll to position [674, 0]
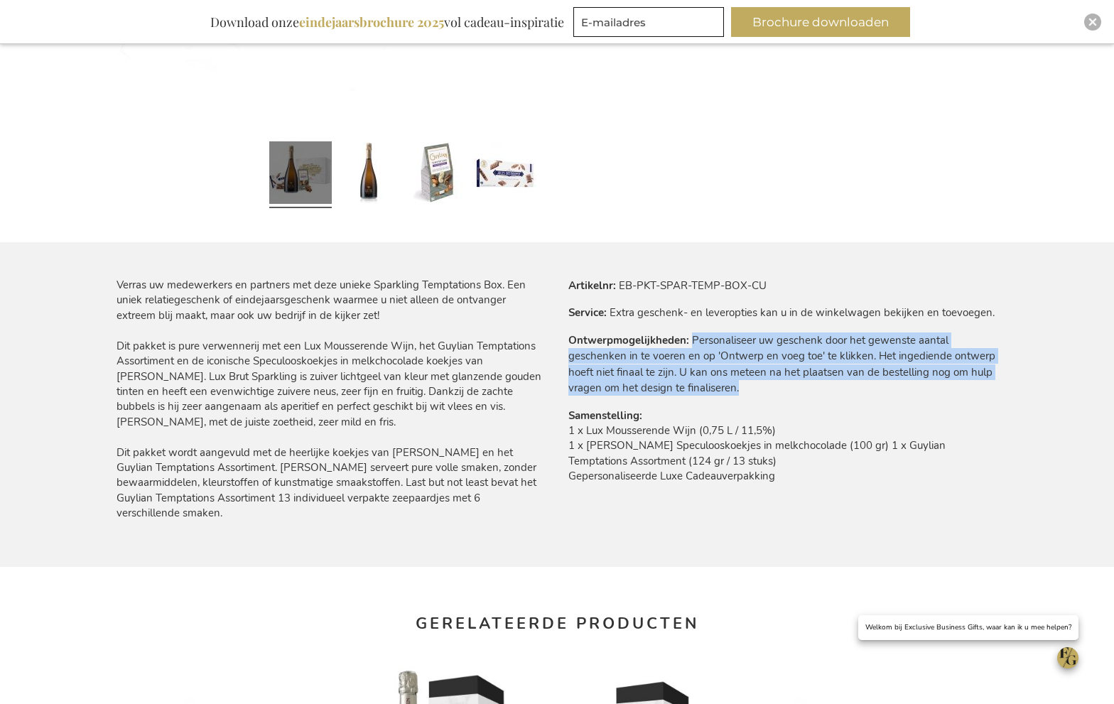
drag, startPoint x: 691, startPoint y: 338, endPoint x: 745, endPoint y: 382, distance: 69.7
click at [745, 382] on tr "Ontwerpmogelijkheden Personaliseer uw geschenk door het gewenste aantal geschen…" at bounding box center [782, 365] width 429 height 64
copy td "Personaliseer uw geschenk door het gewenste aantal geschenken in te voeren en o…"
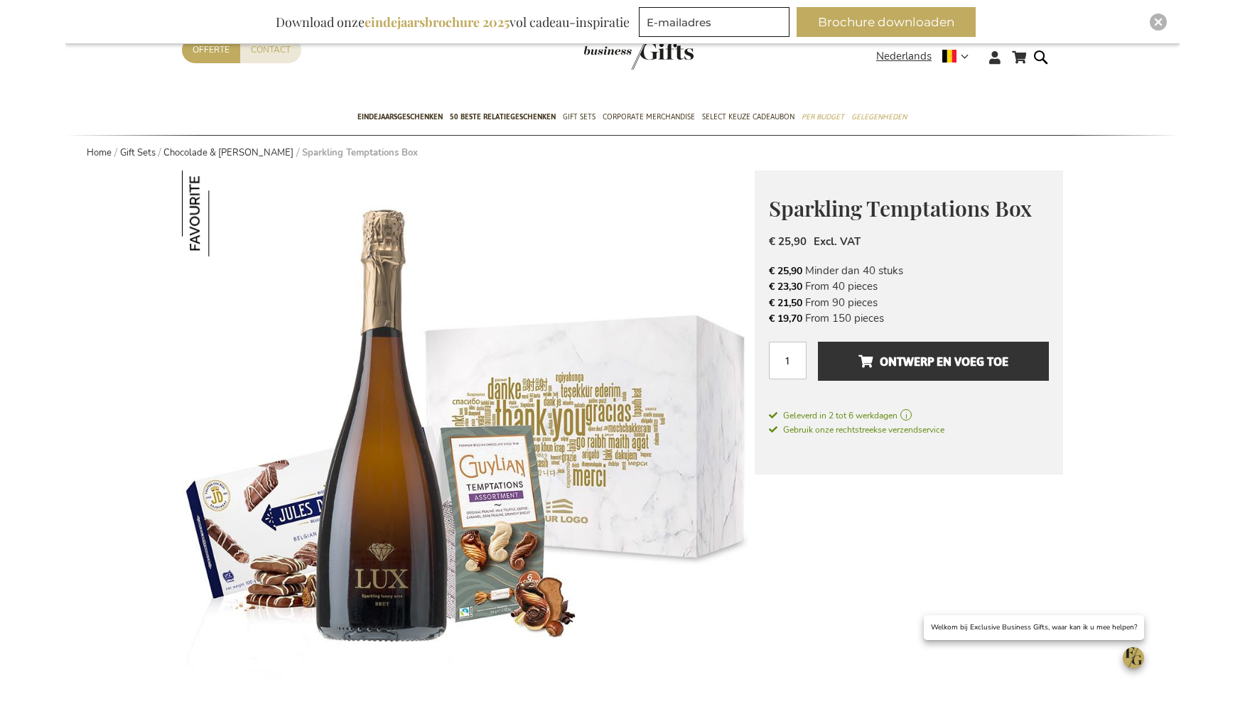
scroll to position [0, 0]
